Goal: Obtain resource: Download file/media

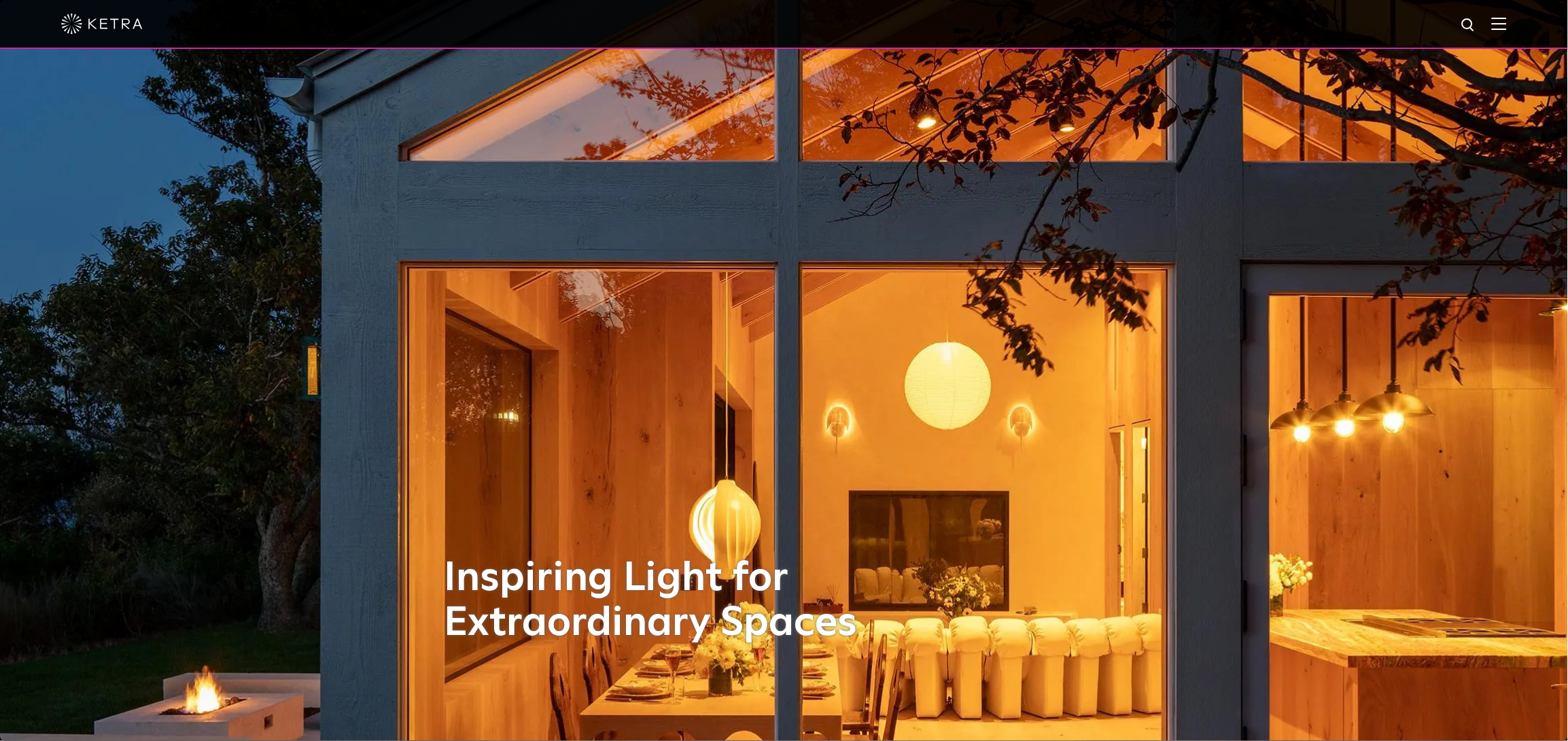
click at [1507, 17] on img at bounding box center [1500, 23] width 15 height 13
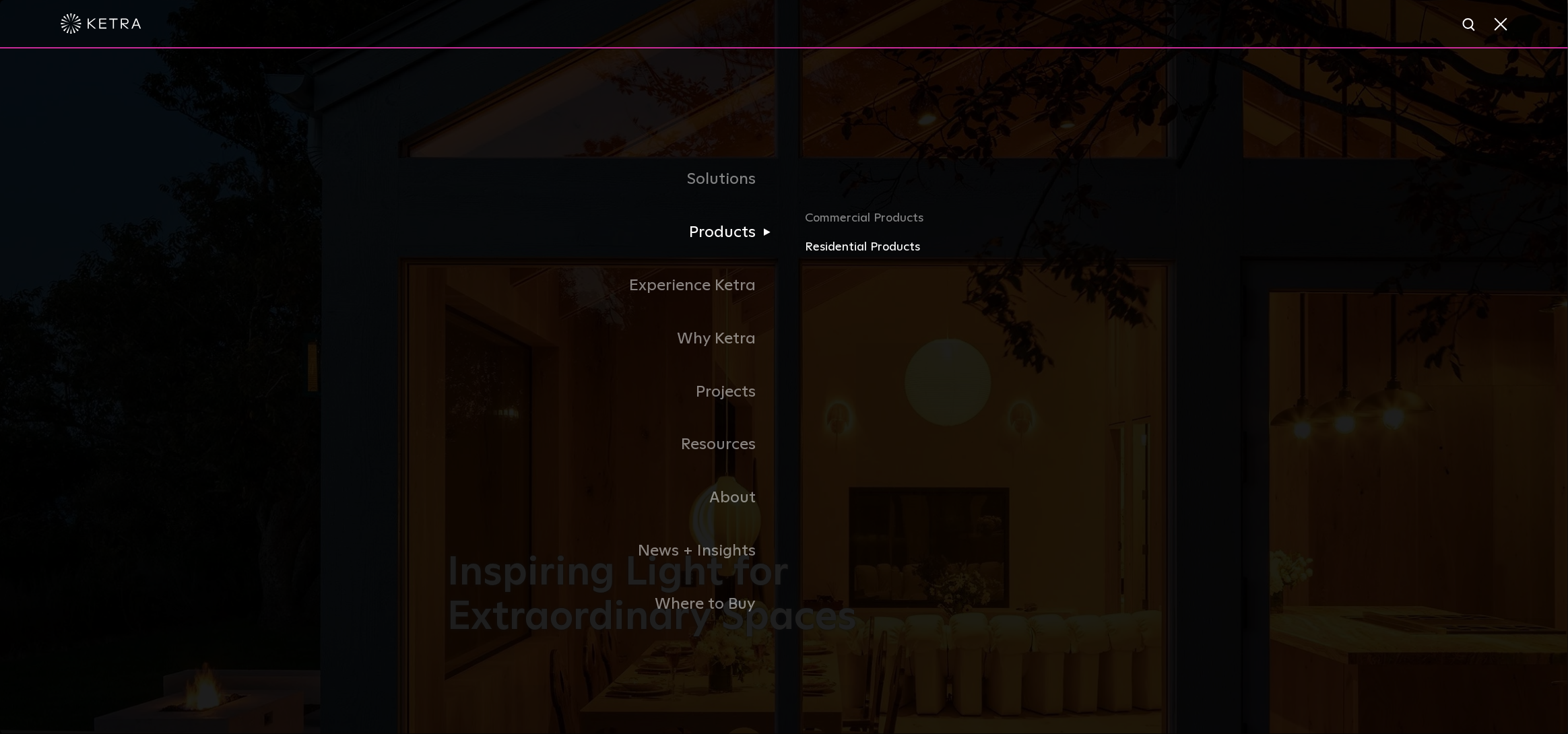
click at [902, 249] on link "Residential Products" at bounding box center [963, 247] width 315 height 20
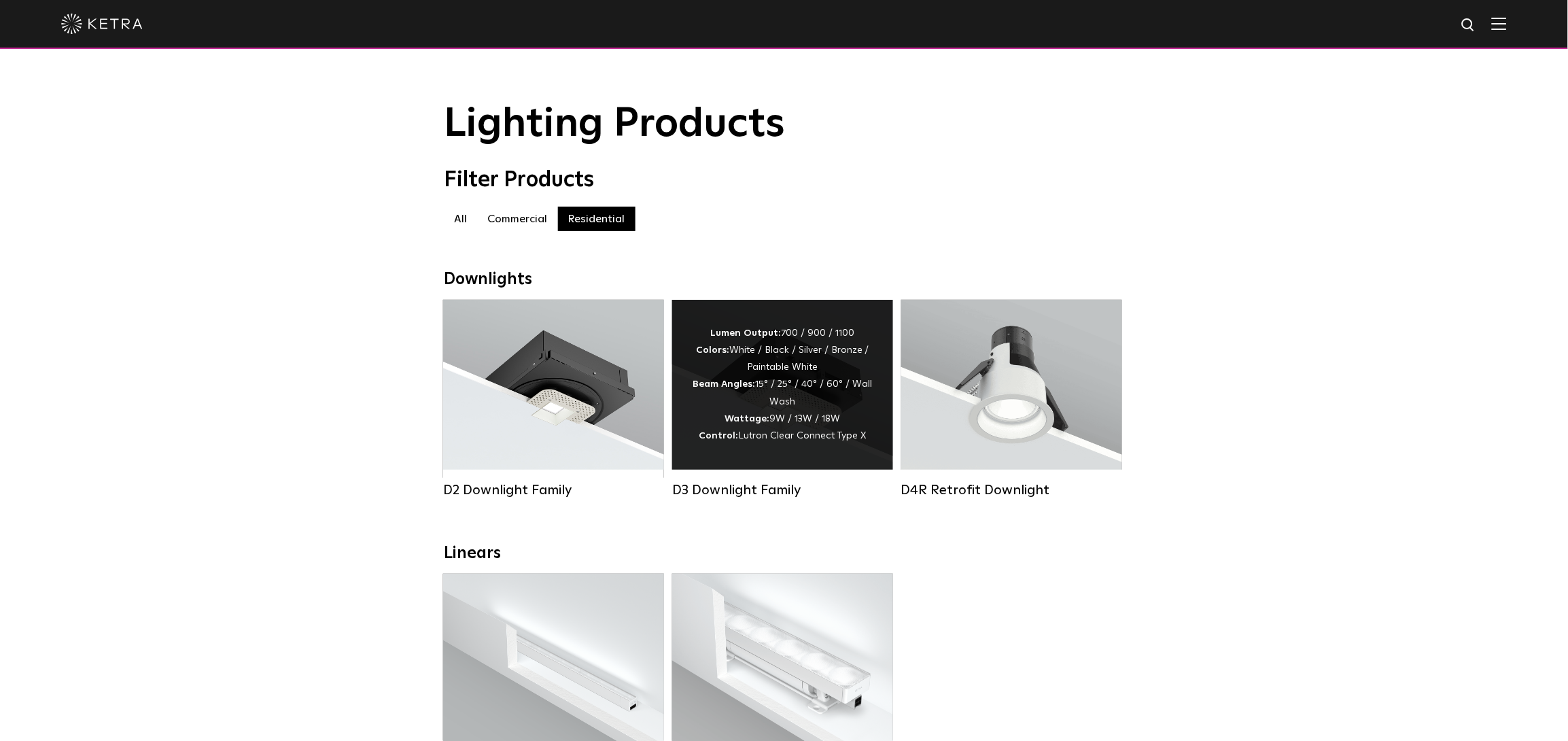
click at [838, 454] on div "Lumen Output: 700 / 900 / 1100 Colors: White / Black / Silver / Bronze / Painta…" at bounding box center [783, 385] width 221 height 170
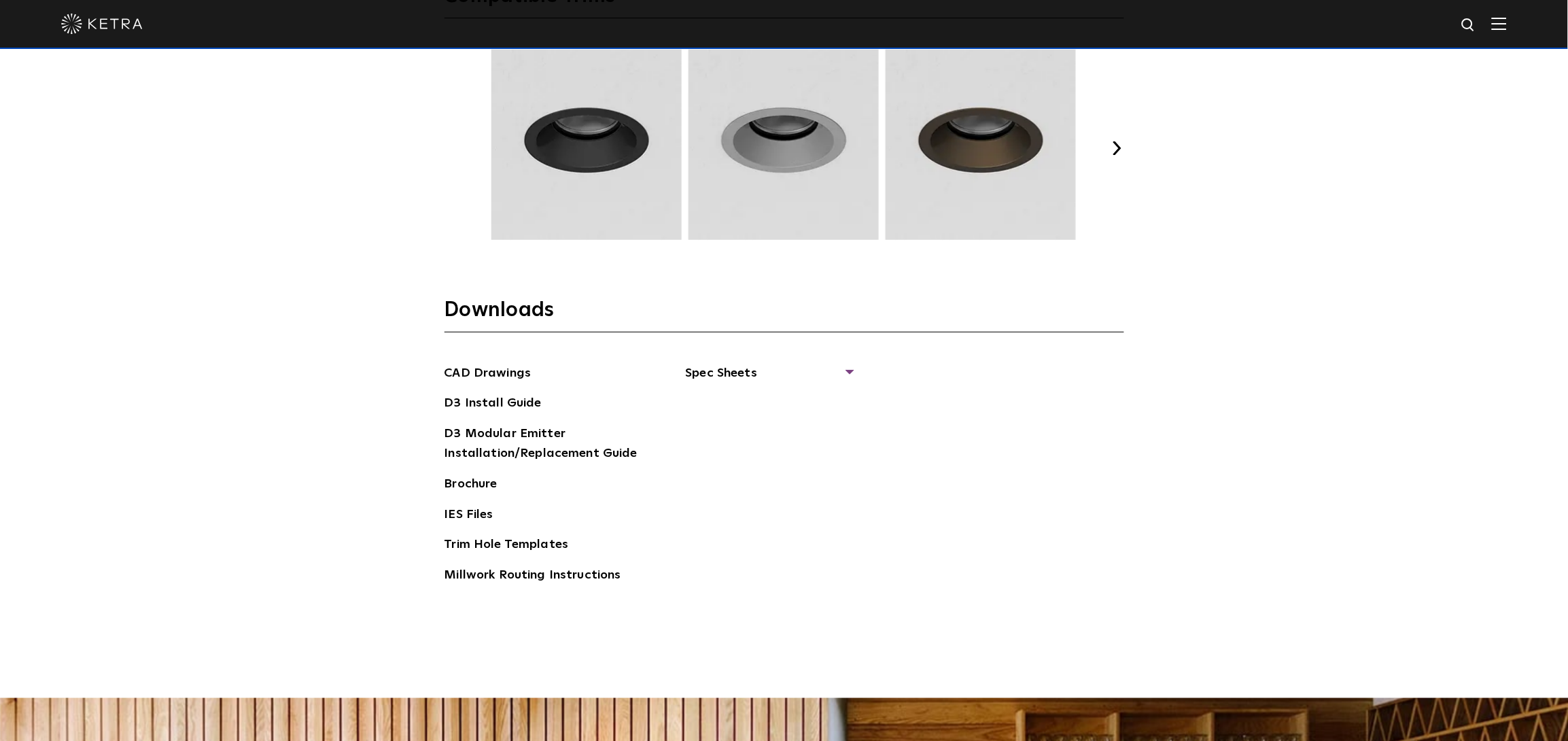
scroll to position [2084, 0]
click at [850, 374] on span "Spec Sheets" at bounding box center [769, 378] width 166 height 30
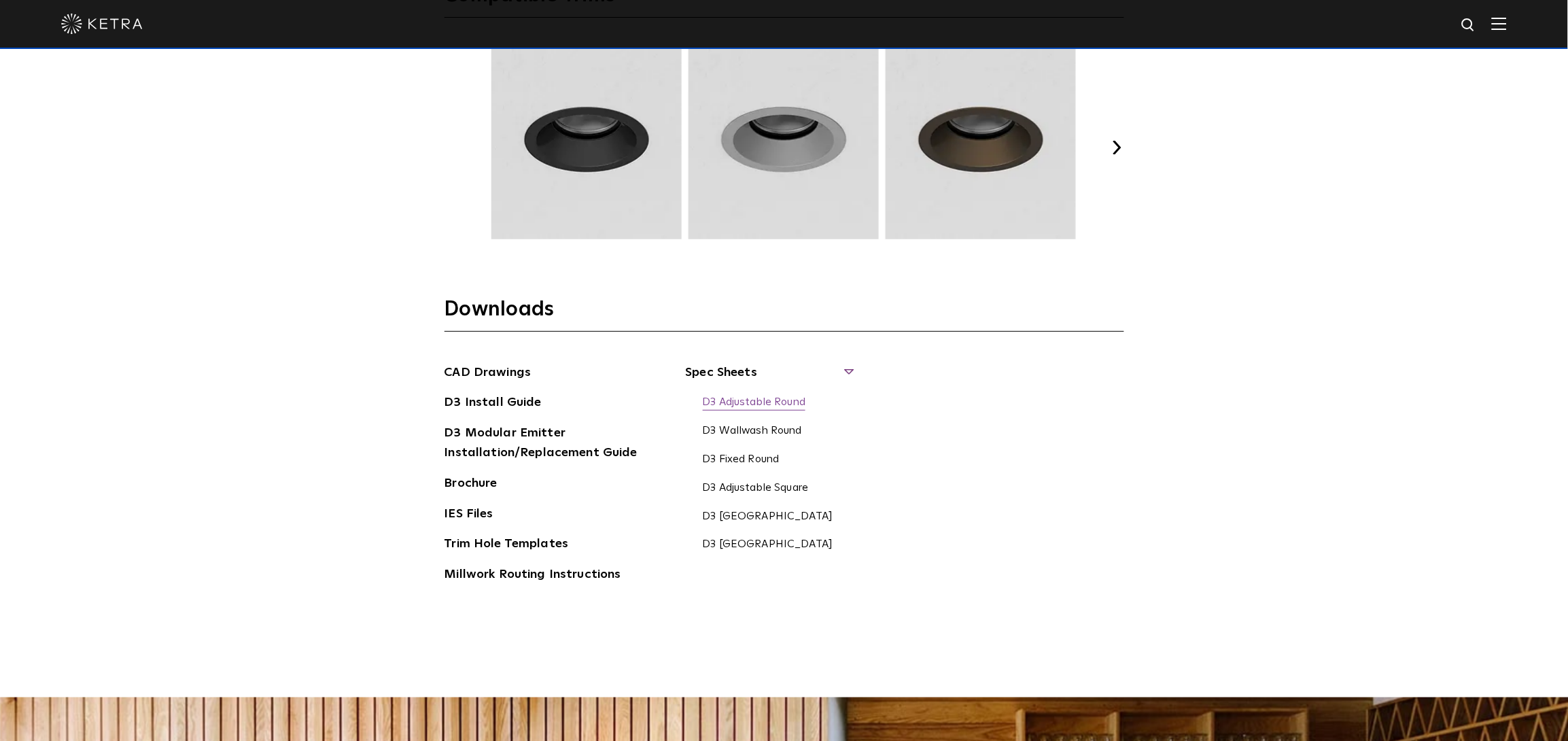
click at [790, 406] on link "D3 Adjustable Round" at bounding box center [754, 403] width 103 height 15
click at [768, 399] on link "D3 Adjustable Round" at bounding box center [754, 403] width 103 height 15
